Goal: Task Accomplishment & Management: Use online tool/utility

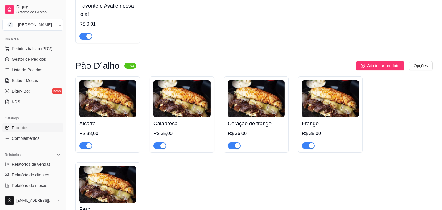
scroll to position [131, 0]
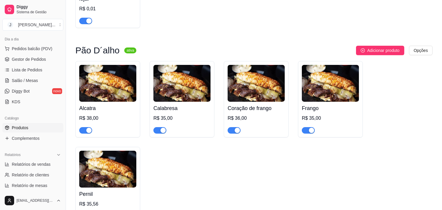
click at [83, 117] on div "R$ 38,00" at bounding box center [107, 118] width 57 height 7
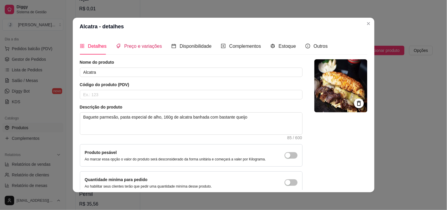
click at [134, 44] on span "Preço e variações" at bounding box center [143, 46] width 38 height 5
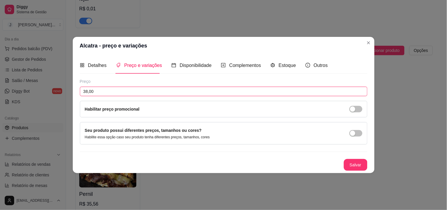
drag, startPoint x: 83, startPoint y: 91, endPoint x: 87, endPoint y: 93, distance: 4.9
click at [87, 93] on input "38,00" at bounding box center [224, 91] width 288 height 9
type input "25,00"
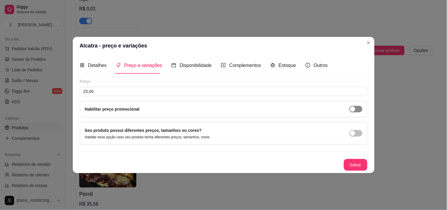
click at [354, 110] on div "button" at bounding box center [352, 108] width 5 height 5
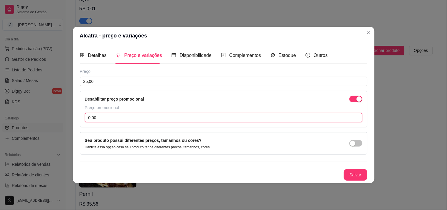
click at [89, 119] on input "0,00" at bounding box center [224, 117] width 278 height 9
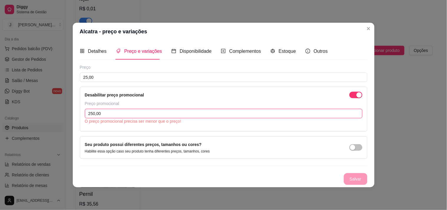
click at [93, 113] on input "250,00" at bounding box center [224, 113] width 278 height 9
type input "25,00"
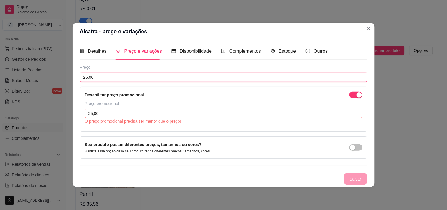
drag, startPoint x: 87, startPoint y: 77, endPoint x: 83, endPoint y: 77, distance: 4.4
click at [83, 77] on input "25,00" at bounding box center [224, 76] width 288 height 9
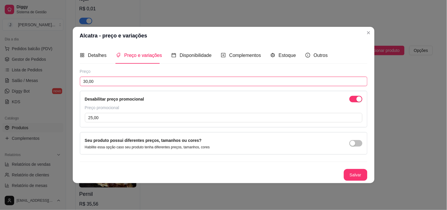
type input "30,00"
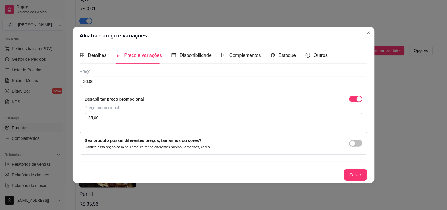
click at [113, 105] on div "Preço promocional" at bounding box center [224, 108] width 278 height 6
click at [132, 115] on input "25,00" at bounding box center [224, 117] width 278 height 9
click at [189, 145] on p "Habilite essa opção caso seu produto tenha diferentes preços, tamanhos, cores" at bounding box center [147, 147] width 125 height 5
click at [354, 174] on button "Salvar" at bounding box center [355, 174] width 23 height 11
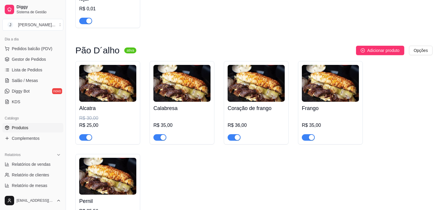
click at [162, 123] on div "R$ 35,00" at bounding box center [181, 125] width 57 height 7
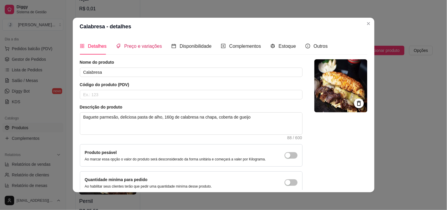
click at [130, 45] on span "Preço e variações" at bounding box center [143, 46] width 38 height 5
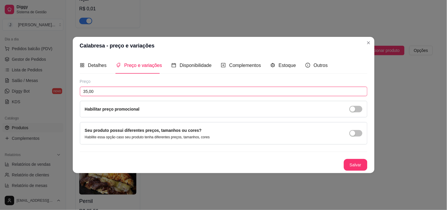
drag, startPoint x: 83, startPoint y: 90, endPoint x: 87, endPoint y: 90, distance: 3.5
click at [87, 90] on input "35,00" at bounding box center [224, 91] width 288 height 9
type input "28,00"
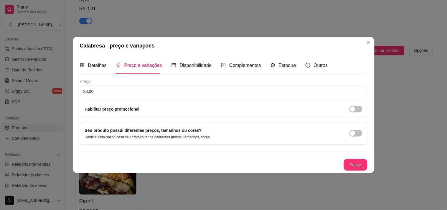
click at [318, 105] on div "Habilitar preço promocional" at bounding box center [224, 109] width 288 height 16
click at [105, 108] on label "Habilitar preço promocional" at bounding box center [112, 109] width 55 height 5
click at [358, 109] on span "button" at bounding box center [355, 109] width 13 height 6
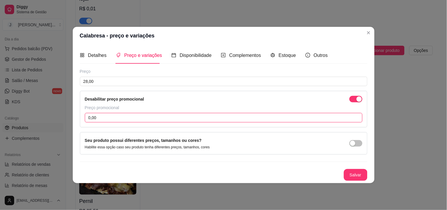
click at [88, 116] on input "0,00" at bounding box center [224, 117] width 278 height 9
click at [90, 115] on input "0,00" at bounding box center [224, 117] width 278 height 9
type input "25,00"
click at [189, 130] on div "Preço 28,00 Desabilitar preço promocional Preço promocional 25,00 Seu produto p…" at bounding box center [224, 124] width 288 height 112
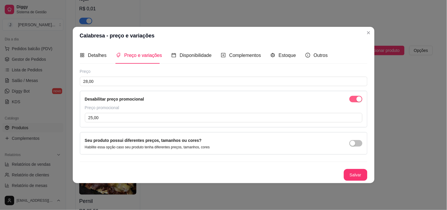
click at [355, 100] on span "button" at bounding box center [355, 99] width 13 height 6
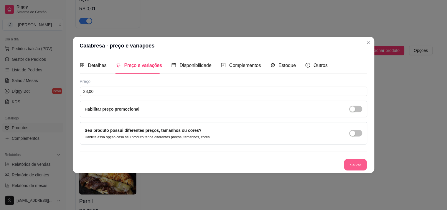
click at [351, 164] on button "Salvar" at bounding box center [355, 164] width 23 height 11
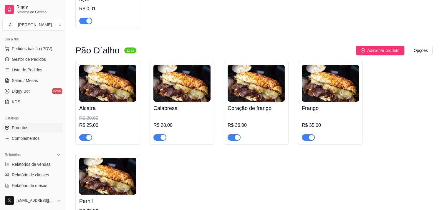
click at [236, 124] on div "R$ 36,00" at bounding box center [256, 125] width 57 height 7
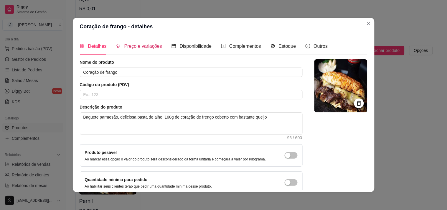
click at [143, 45] on span "Preço e variações" at bounding box center [143, 46] width 38 height 5
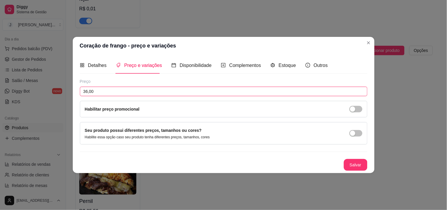
drag, startPoint x: 83, startPoint y: 90, endPoint x: 87, endPoint y: 90, distance: 3.8
click at [87, 90] on input "36,00" at bounding box center [224, 91] width 288 height 9
type input "26,00"
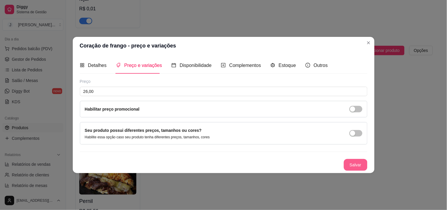
click at [357, 164] on button "Salvar" at bounding box center [356, 165] width 24 height 12
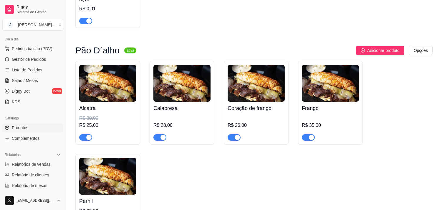
click at [311, 121] on div "R$ 35,00" at bounding box center [330, 128] width 57 height 26
click at [310, 122] on div "R$ 35,00" at bounding box center [330, 125] width 57 height 7
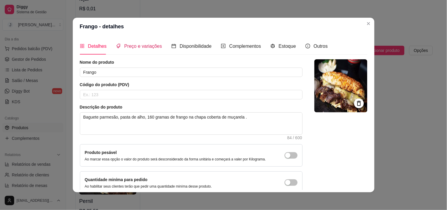
click at [128, 44] on span "Preço e variações" at bounding box center [143, 46] width 38 height 5
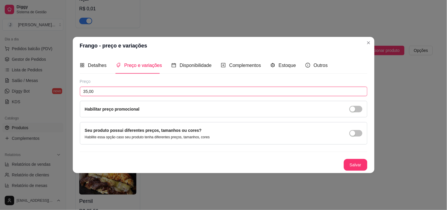
drag, startPoint x: 82, startPoint y: 92, endPoint x: 87, endPoint y: 93, distance: 4.2
click at [87, 93] on input "35,00" at bounding box center [224, 91] width 288 height 9
type input "25,00"
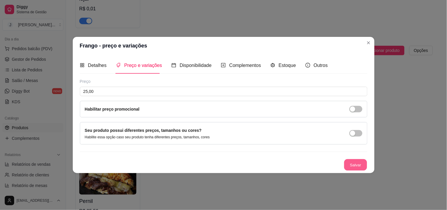
click at [356, 162] on button "Salvar" at bounding box center [355, 164] width 23 height 11
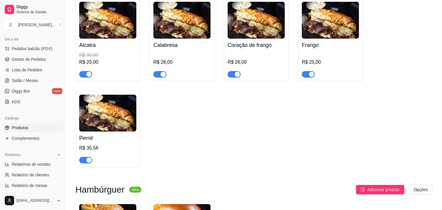
scroll to position [196, 0]
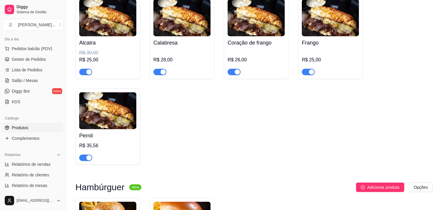
click at [86, 144] on div "R$ 35,56" at bounding box center [107, 145] width 57 height 7
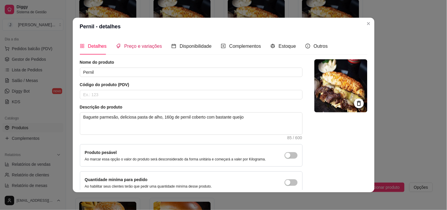
click at [138, 46] on span "Preço e variações" at bounding box center [143, 46] width 38 height 5
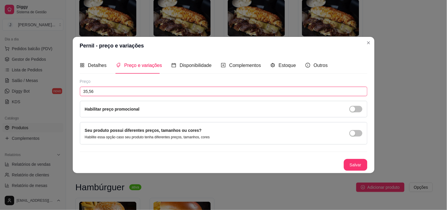
drag, startPoint x: 84, startPoint y: 93, endPoint x: 89, endPoint y: 93, distance: 5.0
click at [89, 93] on input "35,56" at bounding box center [224, 91] width 288 height 9
click at [82, 91] on input "35,56" at bounding box center [224, 91] width 288 height 9
drag, startPoint x: 84, startPoint y: 91, endPoint x: 87, endPoint y: 91, distance: 3.2
click at [87, 91] on input "35,56" at bounding box center [224, 91] width 288 height 9
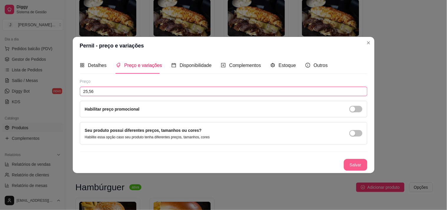
type input "25,56"
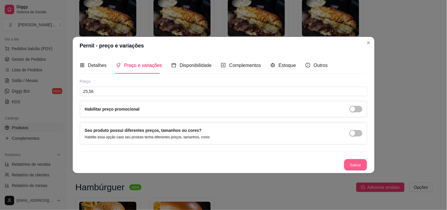
click at [354, 164] on button "Salvar" at bounding box center [355, 164] width 23 height 11
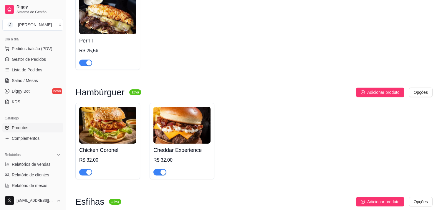
scroll to position [295, 0]
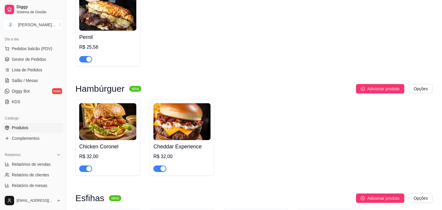
click at [82, 155] on div "R$ 32,00" at bounding box center [107, 156] width 57 height 7
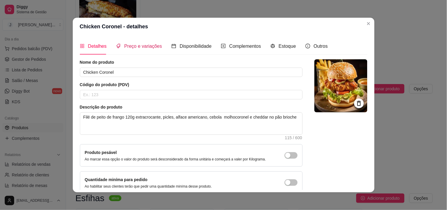
click at [137, 44] on span "Preço e variações" at bounding box center [143, 46] width 38 height 5
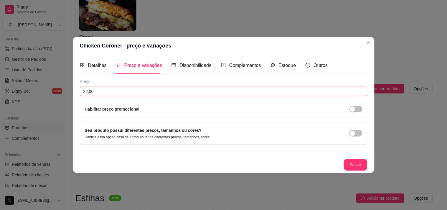
drag, startPoint x: 84, startPoint y: 90, endPoint x: 87, endPoint y: 93, distance: 4.4
click at [87, 93] on input "32,00" at bounding box center [224, 91] width 288 height 9
type input "25,00"
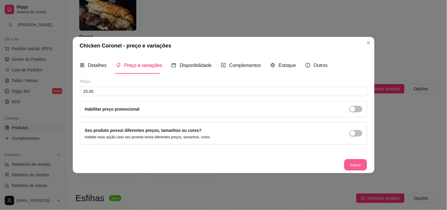
click at [353, 162] on button "Salvar" at bounding box center [355, 164] width 23 height 11
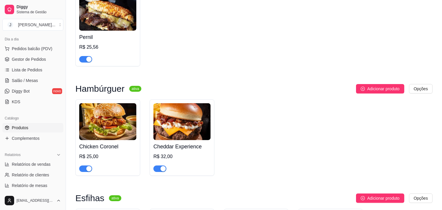
click at [161, 157] on div "R$ 32,00" at bounding box center [181, 156] width 57 height 7
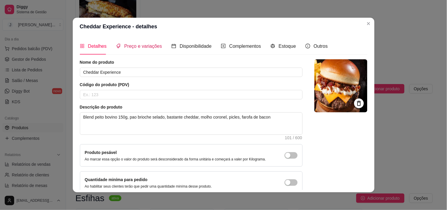
click at [127, 45] on span "Preço e variações" at bounding box center [143, 46] width 38 height 5
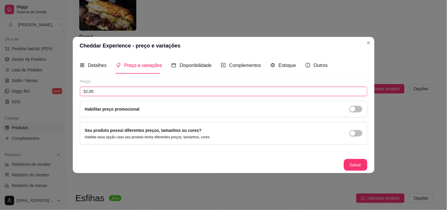
drag, startPoint x: 83, startPoint y: 92, endPoint x: 87, endPoint y: 94, distance: 4.5
click at [87, 94] on input "32,00" at bounding box center [224, 91] width 288 height 9
type input "25,00"
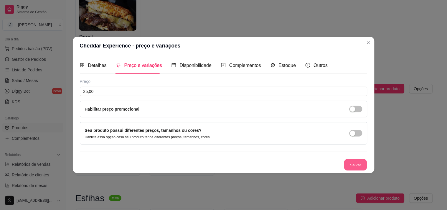
click at [351, 163] on button "Salvar" at bounding box center [355, 164] width 23 height 11
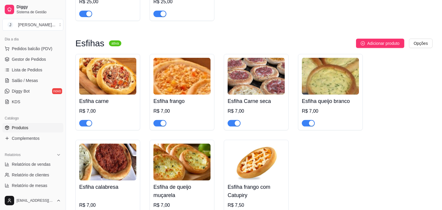
scroll to position [458, 0]
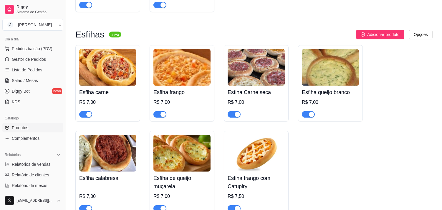
click at [88, 99] on div "Esfiha carne R$ 7,00" at bounding box center [107, 102] width 57 height 32
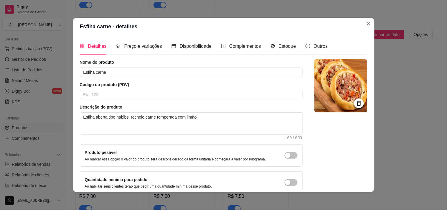
drag, startPoint x: 138, startPoint y: 42, endPoint x: 138, endPoint y: 45, distance: 3.0
click at [138, 42] on div "Preço e variações" at bounding box center [139, 46] width 46 height 17
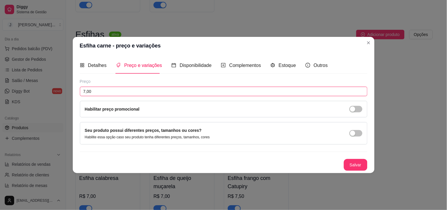
drag, startPoint x: 84, startPoint y: 92, endPoint x: 100, endPoint y: 93, distance: 16.8
click at [100, 93] on input "7,00" at bounding box center [224, 91] width 288 height 9
type input "5,50"
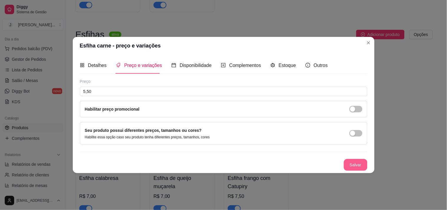
click at [351, 164] on button "Salvar" at bounding box center [356, 165] width 24 height 12
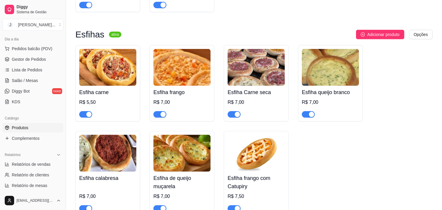
click at [161, 91] on h4 "Esfiha frango" at bounding box center [181, 92] width 57 height 8
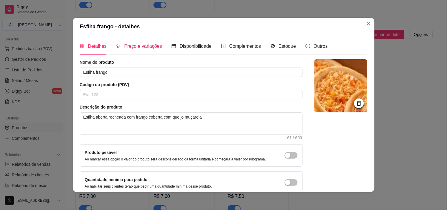
click at [126, 47] on span "Preço e variações" at bounding box center [143, 46] width 38 height 5
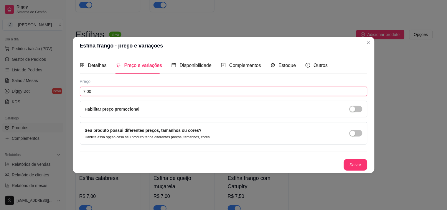
drag, startPoint x: 84, startPoint y: 90, endPoint x: 99, endPoint y: 93, distance: 15.3
click at [98, 93] on input "7,00" at bounding box center [224, 91] width 288 height 9
type input "5,50"
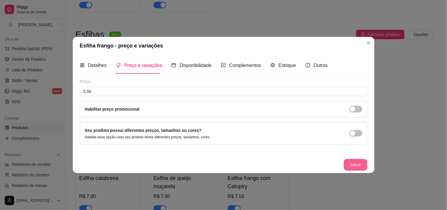
click at [351, 165] on button "Salvar" at bounding box center [356, 165] width 24 height 12
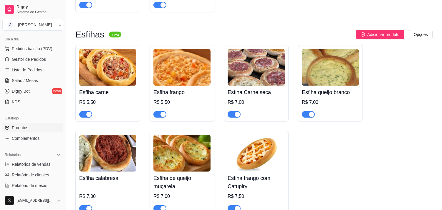
click at [236, 103] on div "R$ 7,00" at bounding box center [256, 102] width 57 height 7
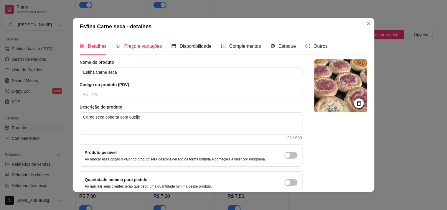
click at [135, 47] on span "Preço e variações" at bounding box center [143, 46] width 38 height 5
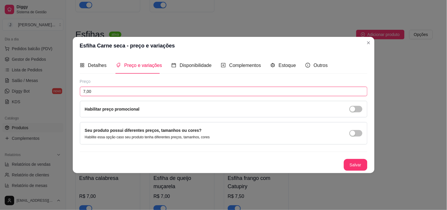
drag, startPoint x: 105, startPoint y: 91, endPoint x: 65, endPoint y: 87, distance: 40.0
click at [65, 87] on div "Esfiha Carne seca - preço e variações Detalhes Preço e variações Disponibilidad…" at bounding box center [223, 105] width 447 height 210
type input "6,50"
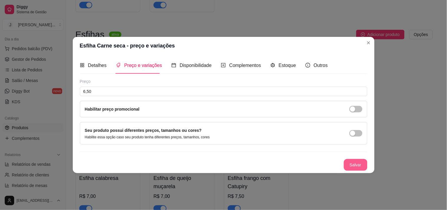
click at [359, 160] on button "Salvar" at bounding box center [356, 165] width 24 height 12
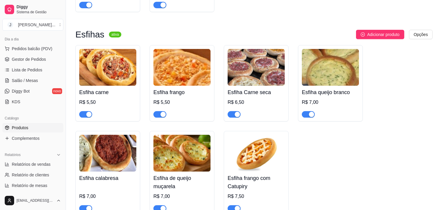
click at [313, 100] on div "R$ 7,00" at bounding box center [330, 102] width 57 height 7
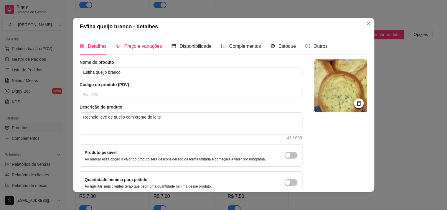
click at [144, 45] on span "Preço e variações" at bounding box center [143, 46] width 38 height 5
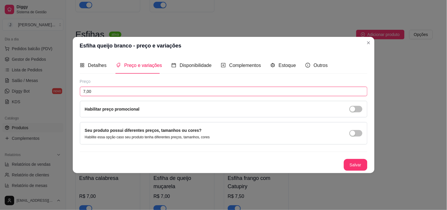
drag, startPoint x: 90, startPoint y: 94, endPoint x: 75, endPoint y: 96, distance: 15.2
click at [75, 96] on div "Detalhes Preço e variações Disponibilidade Complementos Estoque Outros Nome do …" at bounding box center [224, 114] width 302 height 118
type input "5,50"
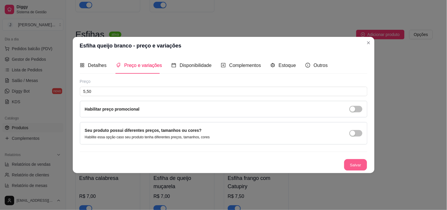
click at [349, 163] on button "Salvar" at bounding box center [355, 164] width 23 height 11
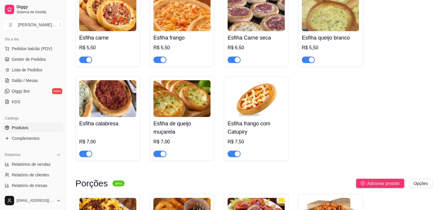
scroll to position [524, 0]
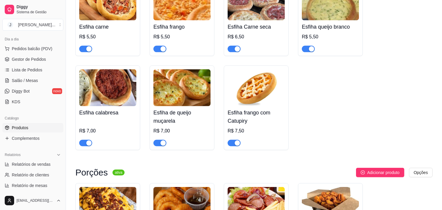
click at [88, 130] on div "R$ 7,00" at bounding box center [107, 130] width 57 height 7
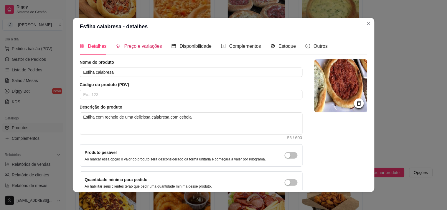
click at [130, 44] on span "Preço e variações" at bounding box center [143, 46] width 38 height 5
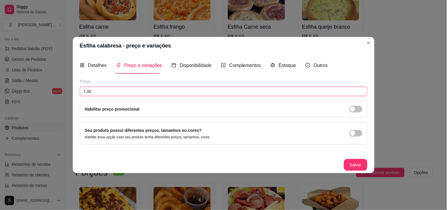
drag, startPoint x: 83, startPoint y: 89, endPoint x: 92, endPoint y: 90, distance: 8.9
click at [92, 90] on input "7,00" at bounding box center [224, 91] width 288 height 9
type input "6,00"
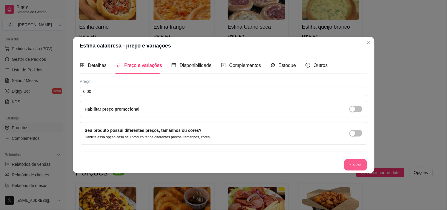
click at [355, 161] on button "Salvar" at bounding box center [355, 164] width 23 height 11
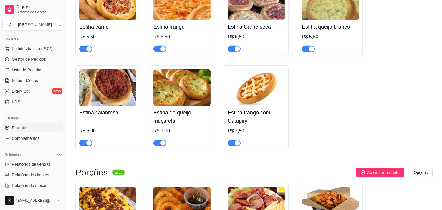
click at [167, 118] on h4 "Esfiha de queijo muçarela" at bounding box center [181, 116] width 57 height 16
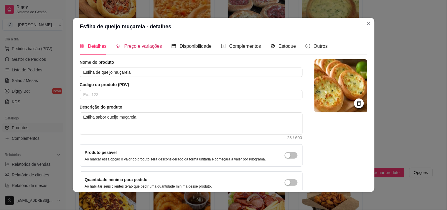
click at [141, 45] on span "Preço e variações" at bounding box center [143, 46] width 38 height 5
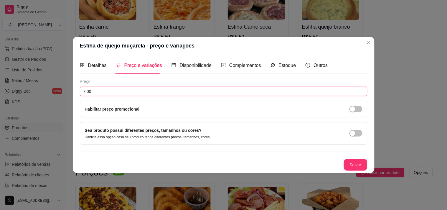
drag, startPoint x: 84, startPoint y: 90, endPoint x: 96, endPoint y: 91, distance: 11.8
click at [96, 91] on input "7,00" at bounding box center [224, 91] width 288 height 9
type input "5,50"
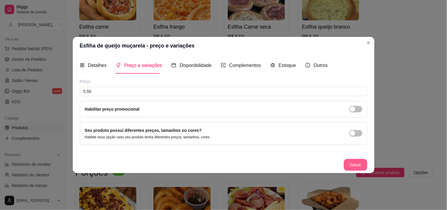
click at [354, 166] on button "Salvar" at bounding box center [356, 165] width 24 height 12
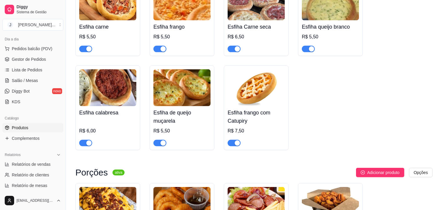
click at [239, 128] on div "R$ 7,50" at bounding box center [256, 130] width 57 height 7
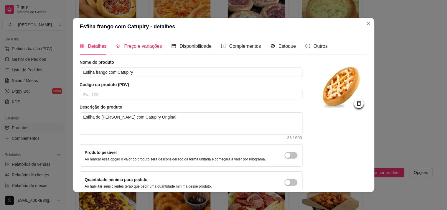
click at [128, 46] on span "Preço e variações" at bounding box center [143, 46] width 38 height 5
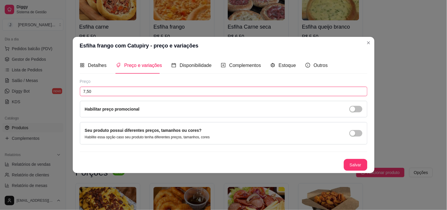
drag, startPoint x: 83, startPoint y: 92, endPoint x: 105, endPoint y: 94, distance: 22.2
click at [105, 95] on input "7,50" at bounding box center [224, 91] width 288 height 9
type input "6,50"
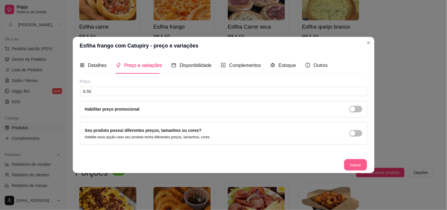
click at [355, 164] on button "Salvar" at bounding box center [355, 164] width 23 height 11
click at [353, 163] on button "Salvar" at bounding box center [356, 165] width 24 height 12
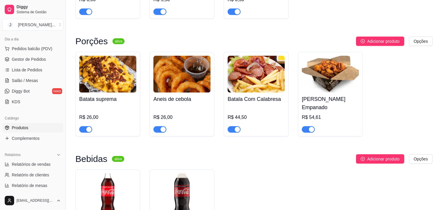
scroll to position [687, 0]
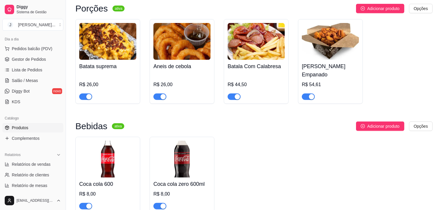
click at [88, 67] on h4 "Batata suprema" at bounding box center [107, 66] width 57 height 8
click at [164, 81] on div "R$ 26,00" at bounding box center [181, 84] width 57 height 7
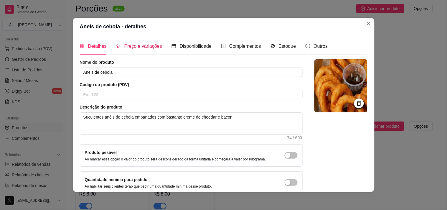
click at [141, 45] on span "Preço e variações" at bounding box center [143, 46] width 38 height 5
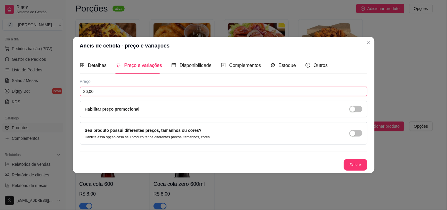
drag, startPoint x: 84, startPoint y: 89, endPoint x: 87, endPoint y: 90, distance: 3.6
click at [87, 90] on input "26,00" at bounding box center [224, 91] width 288 height 9
type input "25,00"
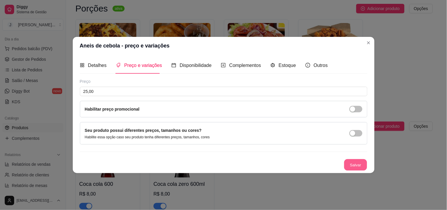
click at [358, 161] on button "Salvar" at bounding box center [355, 164] width 23 height 11
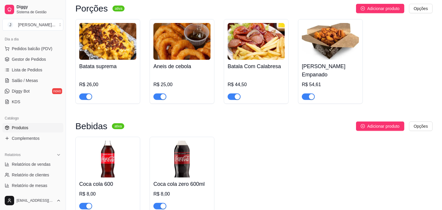
click at [240, 70] on h4 "Batala Com Calabresa" at bounding box center [256, 66] width 57 height 8
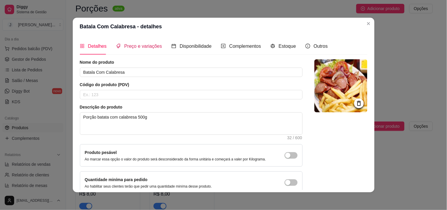
click at [133, 44] on span "Preço e variações" at bounding box center [143, 46] width 38 height 5
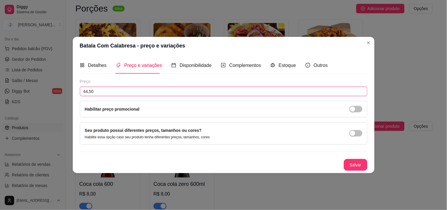
drag, startPoint x: 83, startPoint y: 91, endPoint x: 101, endPoint y: 97, distance: 18.7
click at [101, 97] on div "Preço 44,50 Habilitar preço promocional" at bounding box center [224, 97] width 288 height 39
type input "37,00"
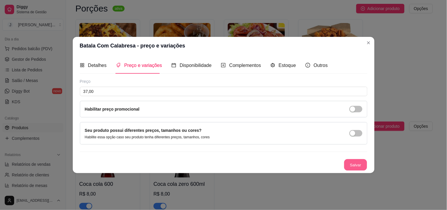
click at [356, 166] on button "Salvar" at bounding box center [355, 164] width 23 height 11
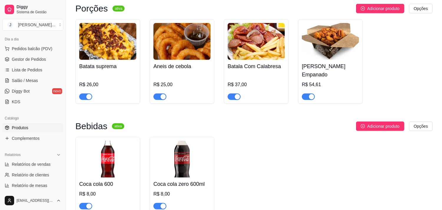
click at [324, 72] on div "[PERSON_NAME] Empanado R$ 54,61" at bounding box center [330, 80] width 57 height 40
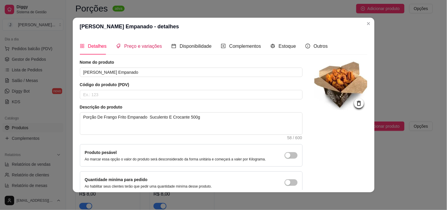
click at [143, 44] on span "Preço e variações" at bounding box center [143, 46] width 38 height 5
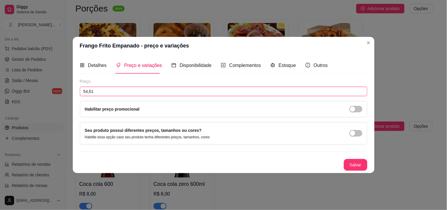
drag, startPoint x: 83, startPoint y: 92, endPoint x: 112, endPoint y: 100, distance: 30.4
click at [112, 100] on div "Preço 54,61 Habilitar preço promocional" at bounding box center [224, 97] width 288 height 39
type input "43,00"
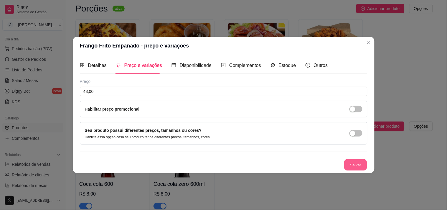
click at [354, 164] on button "Salvar" at bounding box center [355, 164] width 23 height 11
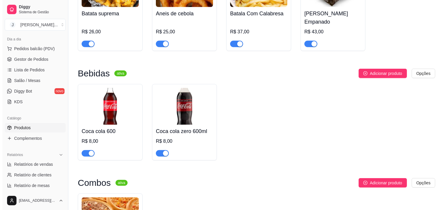
scroll to position [753, 0]
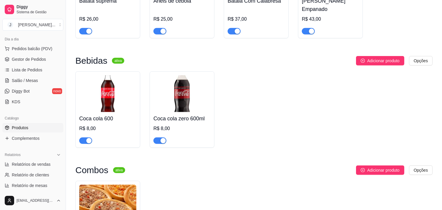
click at [85, 125] on div "R$ 8,00" at bounding box center [107, 128] width 57 height 7
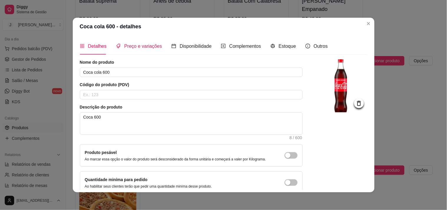
click at [129, 44] on span "Preço e variações" at bounding box center [143, 46] width 38 height 5
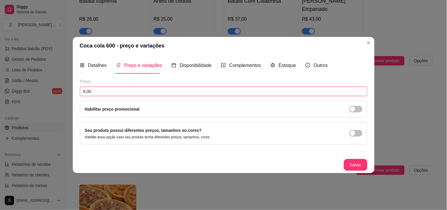
drag, startPoint x: 83, startPoint y: 92, endPoint x: 86, endPoint y: 93, distance: 3.3
click at [86, 93] on input "8,00" at bounding box center [224, 91] width 288 height 9
click at [172, 87] on input "6,00" at bounding box center [224, 91] width 288 height 9
type input "6,00"
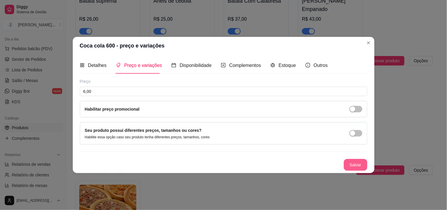
click at [359, 167] on button "Salvar" at bounding box center [356, 165] width 24 height 12
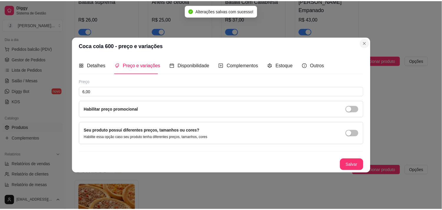
scroll to position [746, 0]
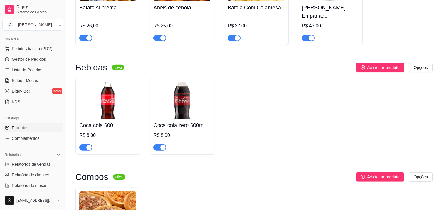
click at [161, 132] on div "R$ 8,00" at bounding box center [181, 135] width 57 height 7
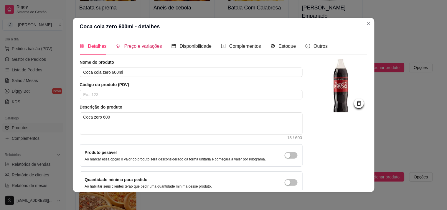
click at [131, 44] on span "Preço e variações" at bounding box center [143, 46] width 38 height 5
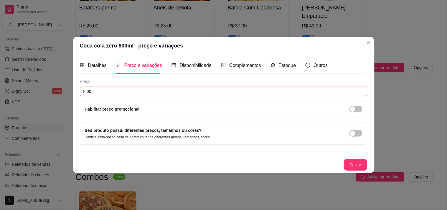
click at [85, 92] on input "8,00" at bounding box center [224, 91] width 288 height 9
type input "6,00"
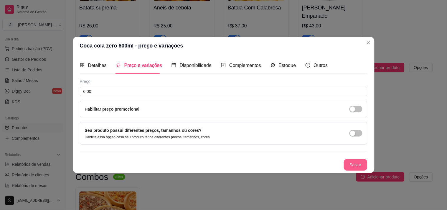
click at [351, 162] on button "Salvar" at bounding box center [356, 165] width 24 height 12
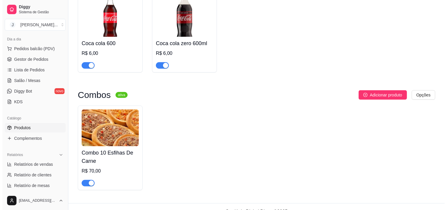
scroll to position [832, 0]
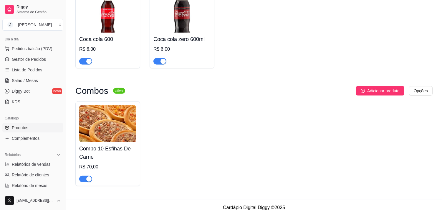
click at [84, 144] on h4 "Combo 10 Esfihas De Carne" at bounding box center [107, 152] width 57 height 16
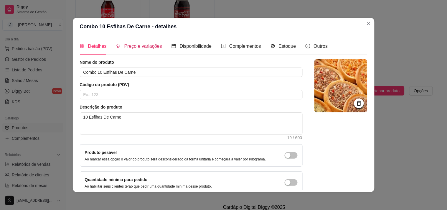
click at [125, 44] on span "Preço e variações" at bounding box center [143, 46] width 38 height 5
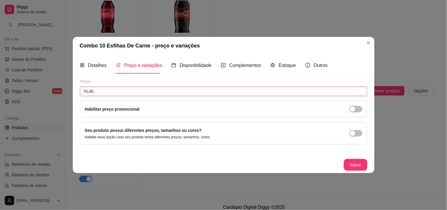
drag, startPoint x: 84, startPoint y: 93, endPoint x: 87, endPoint y: 95, distance: 4.1
click at [87, 95] on input "70,00" at bounding box center [224, 91] width 288 height 9
type input "50,00"
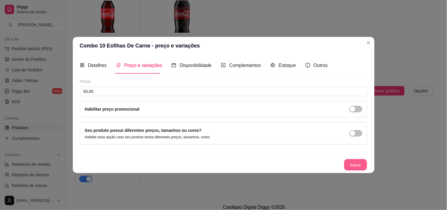
click at [351, 164] on button "Salvar" at bounding box center [355, 164] width 23 height 11
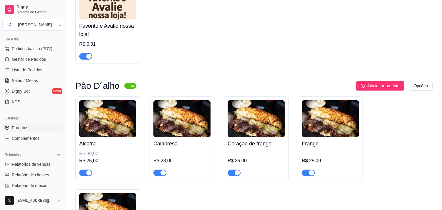
scroll to position [0, 0]
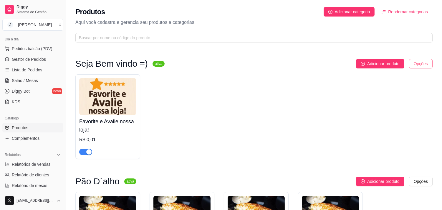
click at [420, 64] on html "Diggy Sistema de Gestão J JOHN'S ... Loja aberta Período gratuito até 17/09 Ace…" at bounding box center [221, 105] width 442 height 210
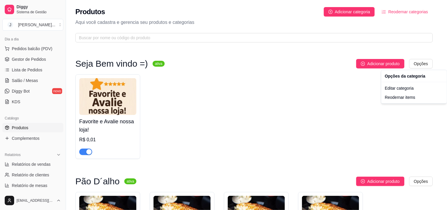
drag, startPoint x: 255, startPoint y: 108, endPoint x: 189, endPoint y: 111, distance: 66.1
click at [250, 108] on html "Diggy Sistema de Gestão J JOHN'S ... Loja aberta Período gratuito até 17/09 Ace…" at bounding box center [223, 105] width 447 height 210
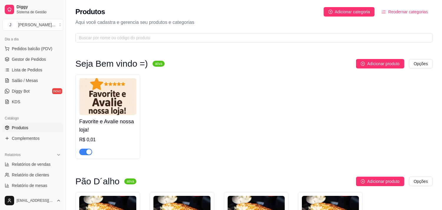
click at [86, 151] on button "button" at bounding box center [85, 151] width 13 height 6
click at [102, 101] on img at bounding box center [107, 96] width 57 height 37
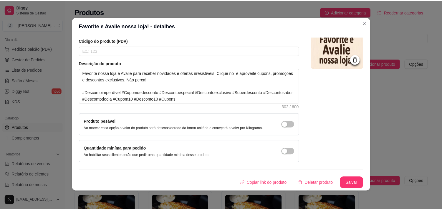
scroll to position [1, 0]
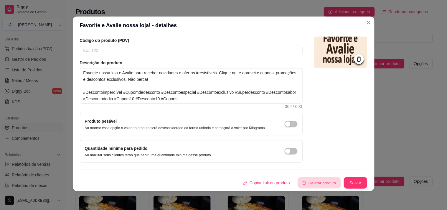
click at [321, 184] on button "Deletar produto" at bounding box center [319, 182] width 43 height 11
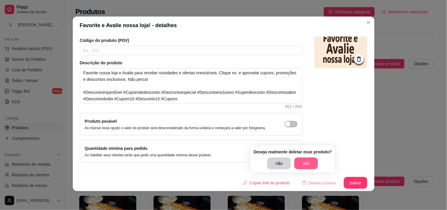
click at [306, 164] on button "sim" at bounding box center [306, 163] width 24 height 12
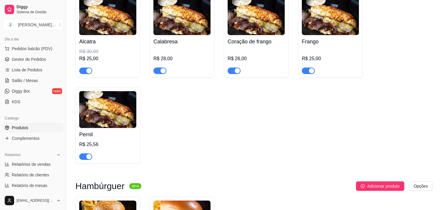
scroll to position [0, 0]
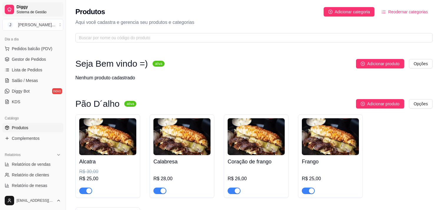
click at [25, 9] on span "Diggy" at bounding box center [38, 6] width 44 height 5
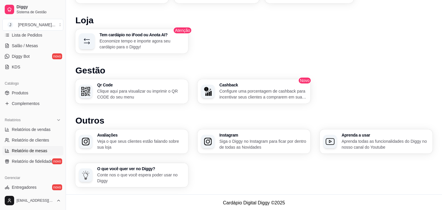
scroll to position [50, 0]
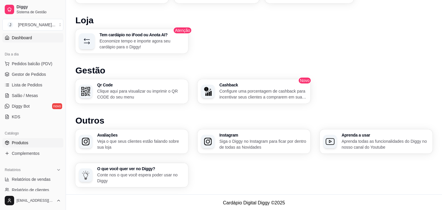
click at [37, 145] on link "Produtos" at bounding box center [32, 142] width 61 height 9
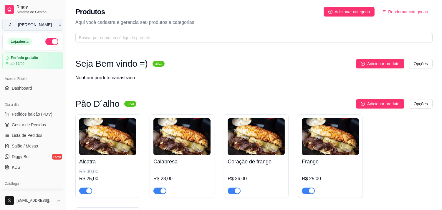
click at [34, 25] on div "[PERSON_NAME] ..." at bounding box center [36, 25] width 37 height 6
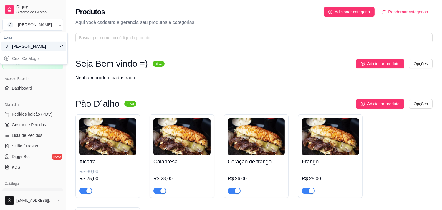
click at [31, 43] on div "[PERSON_NAME]" at bounding box center [33, 46] width 65 height 9
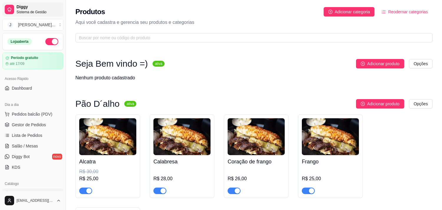
click at [27, 8] on span "Diggy" at bounding box center [38, 6] width 44 height 5
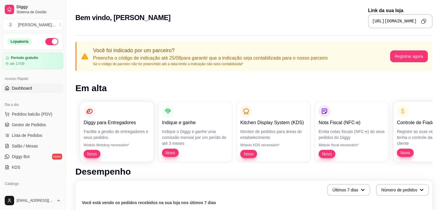
click at [113, 12] on div "Bem vindo, [PERSON_NAME] Link da sua loja [URL][DOMAIN_NAME]" at bounding box center [253, 17] width 357 height 21
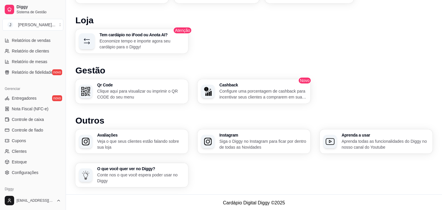
scroll to position [214, 0]
